Goal: Information Seeking & Learning: Learn about a topic

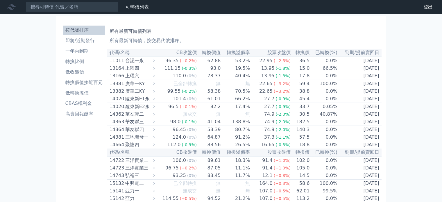
click at [274, 51] on th "股票收盤價" at bounding box center [270, 53] width 41 height 8
click at [182, 54] on th "CB收盤價" at bounding box center [176, 53] width 41 height 8
click at [184, 52] on th "CB收盤價" at bounding box center [176, 53] width 41 height 8
click at [224, 32] on h1 "所有最新可轉債列表" at bounding box center [245, 31] width 270 height 7
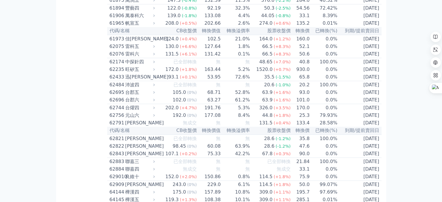
scroll to position [2219, 0]
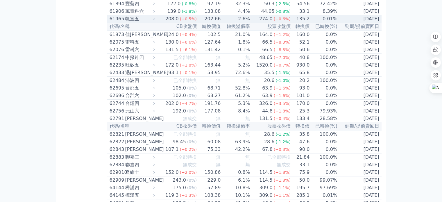
drag, startPoint x: 103, startPoint y: 178, endPoint x: 142, endPoint y: 180, distance: 38.7
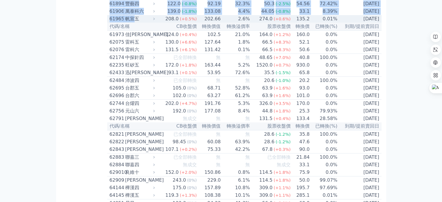
click at [148, 22] on div "帆宣五" at bounding box center [139, 18] width 28 height 7
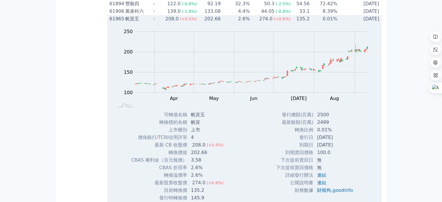
click at [146, 22] on div "帆宣五" at bounding box center [139, 18] width 28 height 7
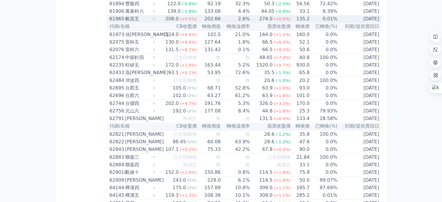
click at [138, 22] on div "帆宣五" at bounding box center [139, 18] width 28 height 7
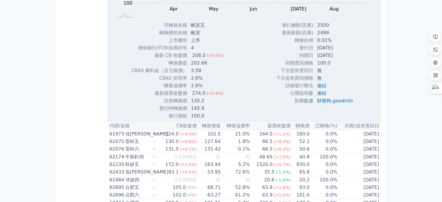
scroll to position [2355, 0]
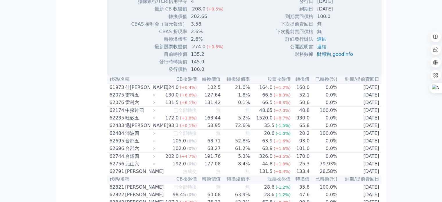
drag, startPoint x: 205, startPoint y: 137, endPoint x: 163, endPoint y: 137, distance: 42.1
copy tr "可轉債名稱 帆宣五"
